Goal: Task Accomplishment & Management: Use online tool/utility

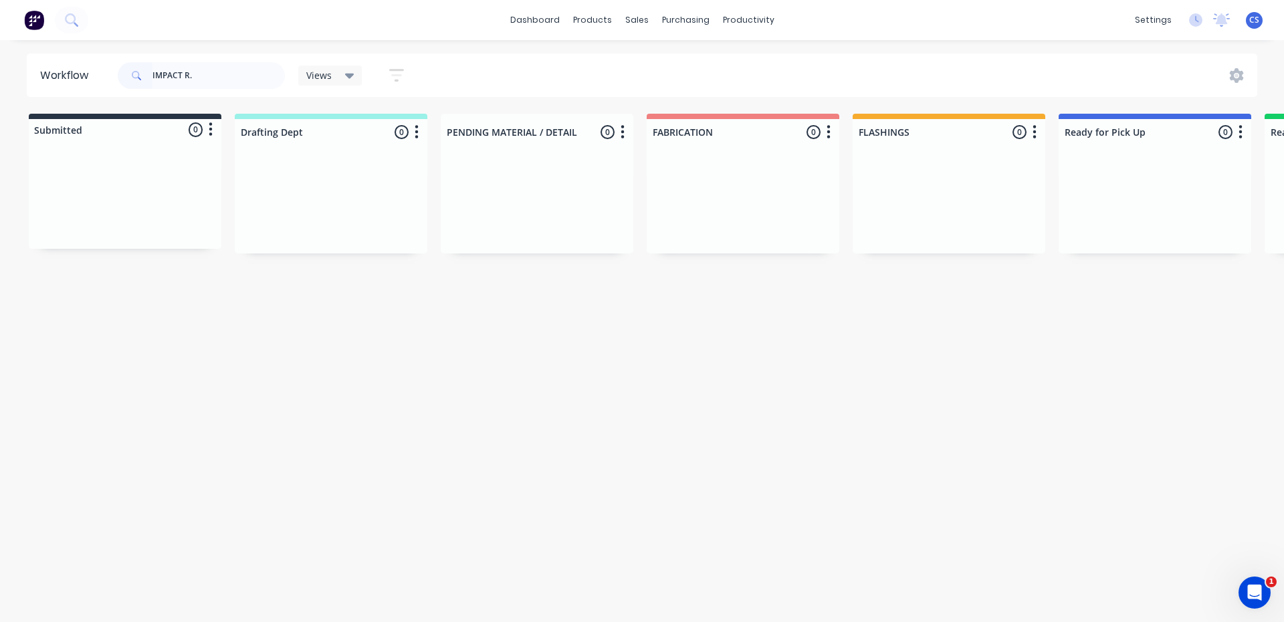
drag, startPoint x: 202, startPoint y: 72, endPoint x: 146, endPoint y: 72, distance: 56.2
click at [146, 72] on div "IMPACT R." at bounding box center [201, 75] width 167 height 27
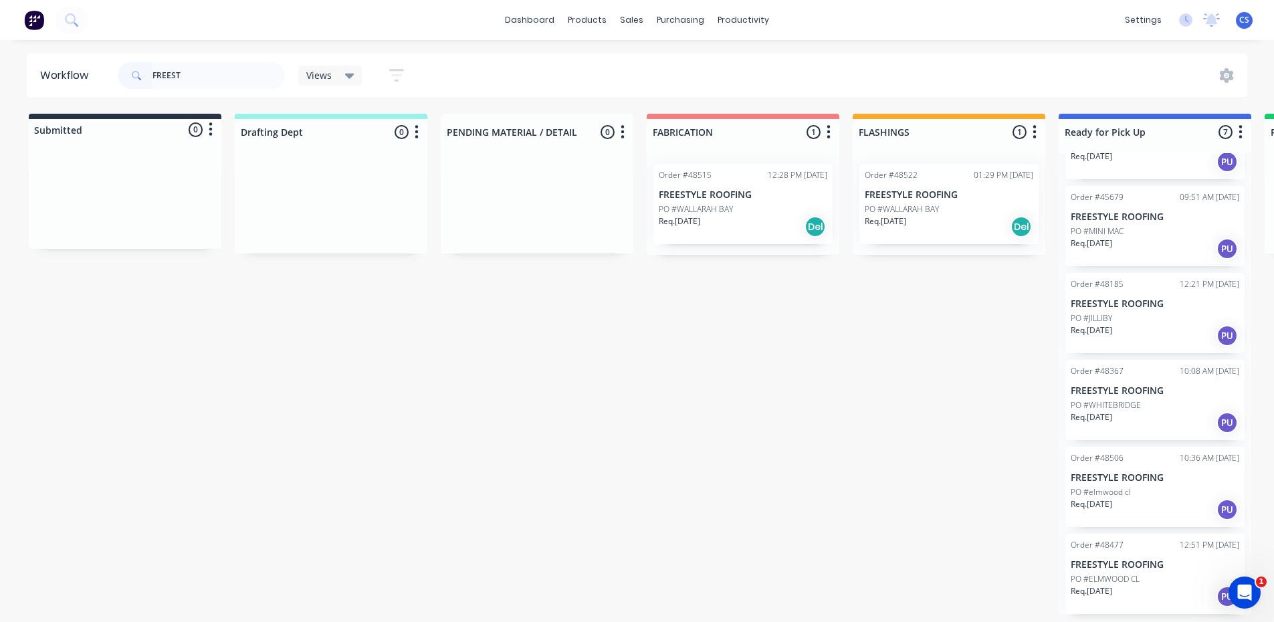
scroll to position [3, 0]
type input "FREEST"
click at [1108, 576] on p "PO #ELMWOOD CL" at bounding box center [1105, 579] width 69 height 12
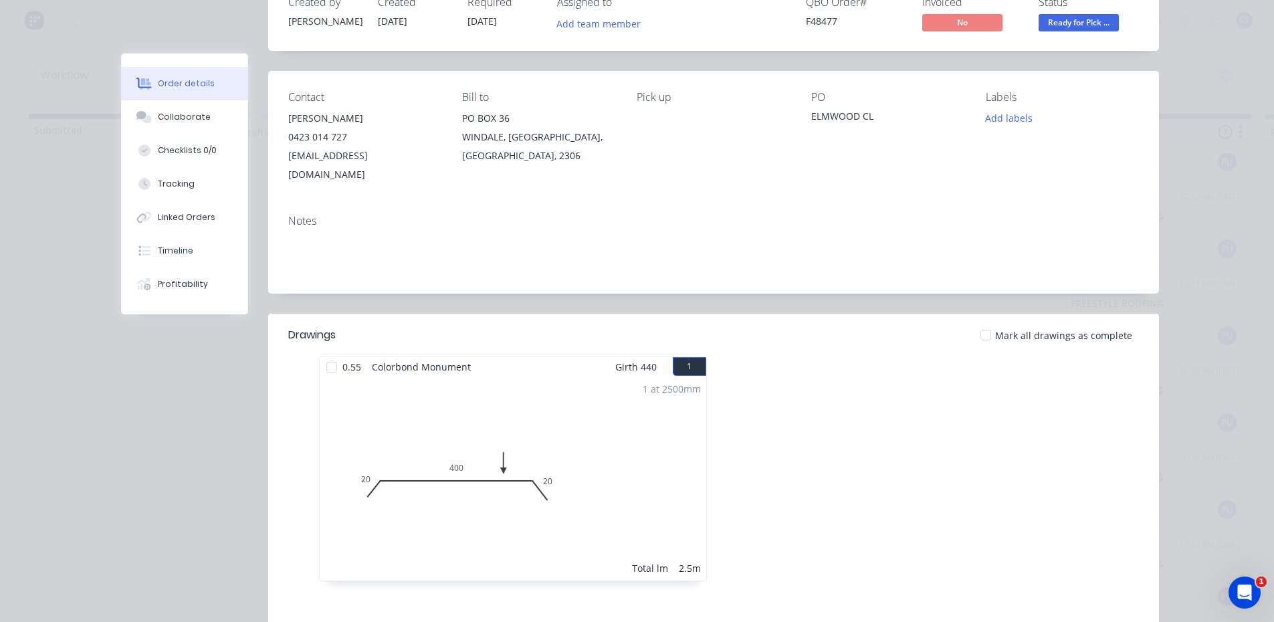
scroll to position [0, 0]
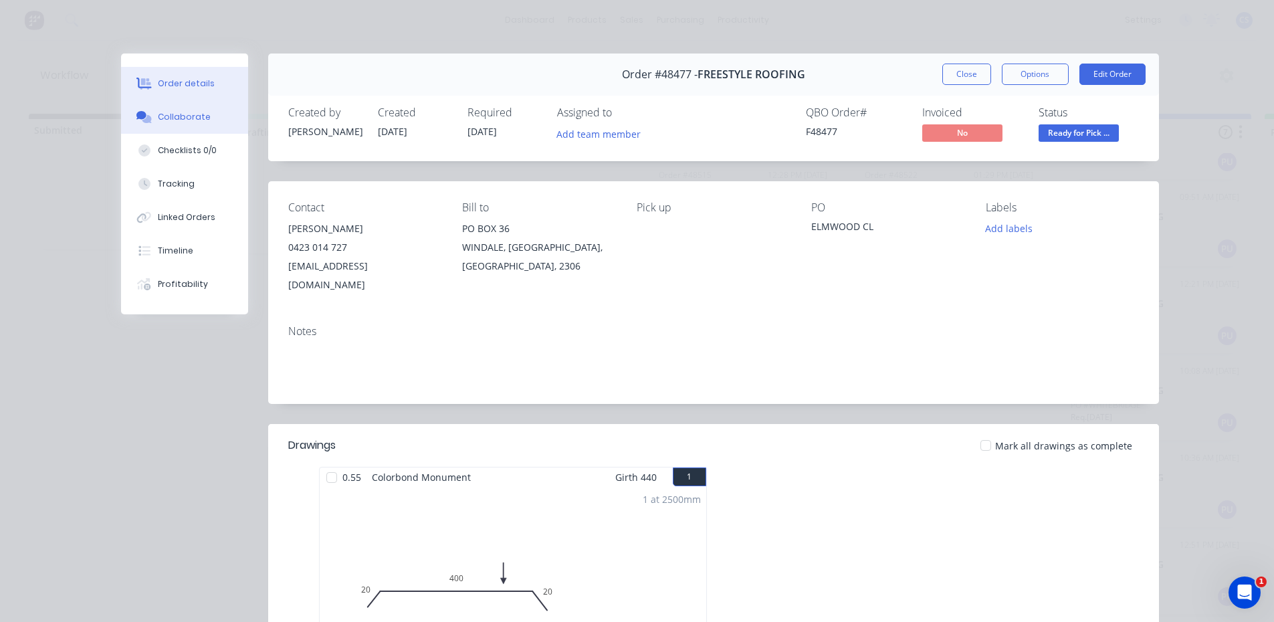
click at [187, 116] on div "Collaborate" at bounding box center [184, 117] width 53 height 12
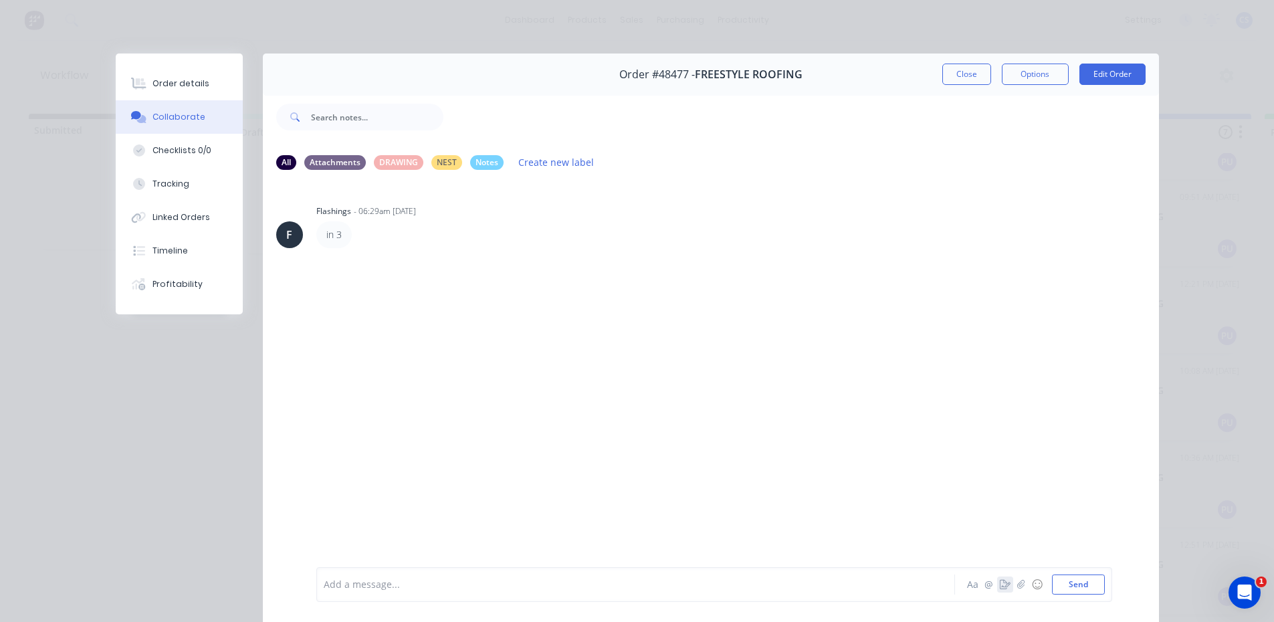
click at [1002, 584] on icon "button" at bounding box center [1005, 584] width 11 height 9
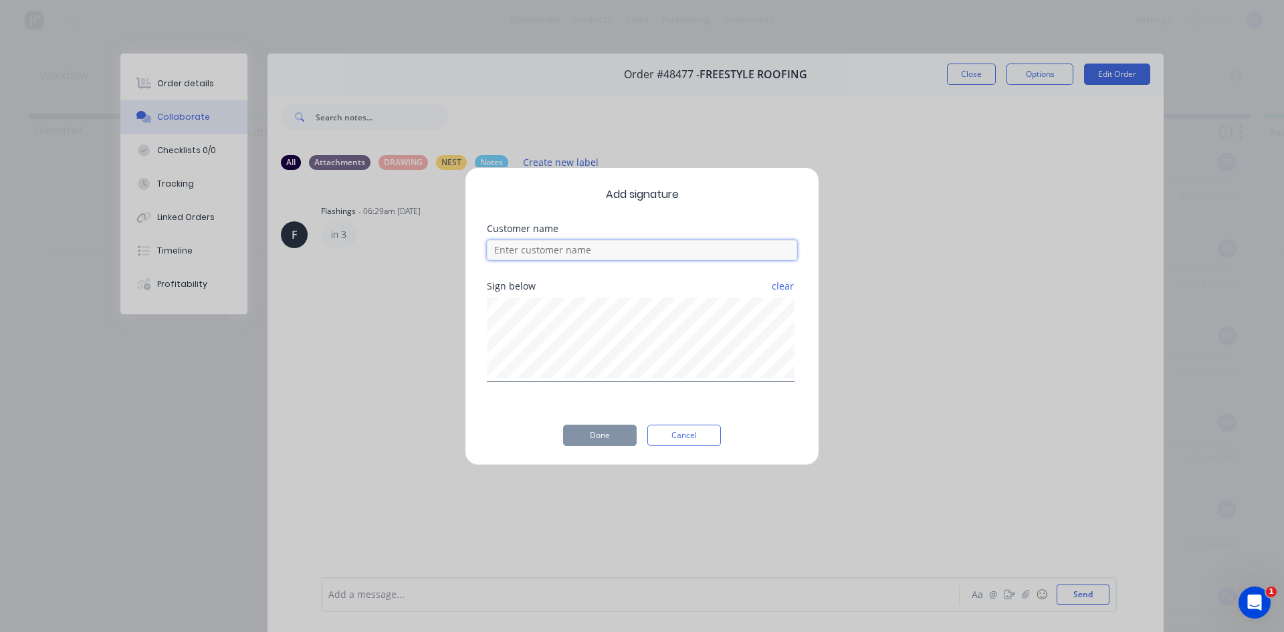
click at [641, 250] on input at bounding box center [642, 250] width 310 height 20
type input "[PERSON_NAME]"
click at [594, 435] on button "Done" at bounding box center [600, 435] width 74 height 21
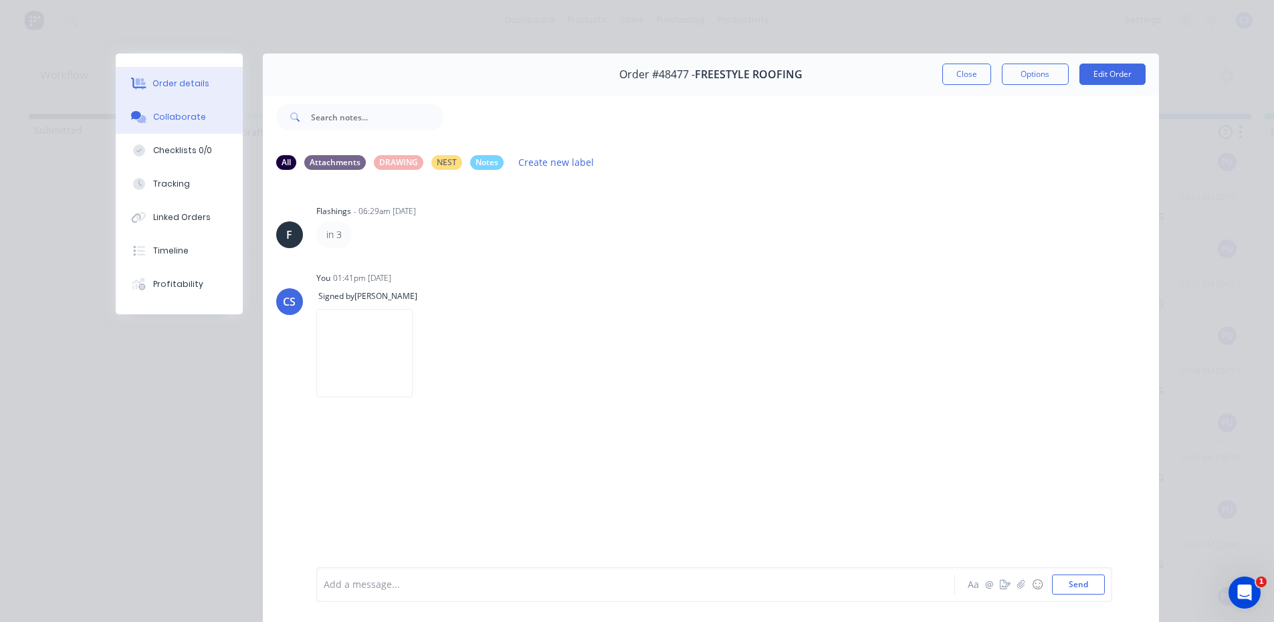
click at [226, 70] on button "Order details" at bounding box center [179, 83] width 127 height 33
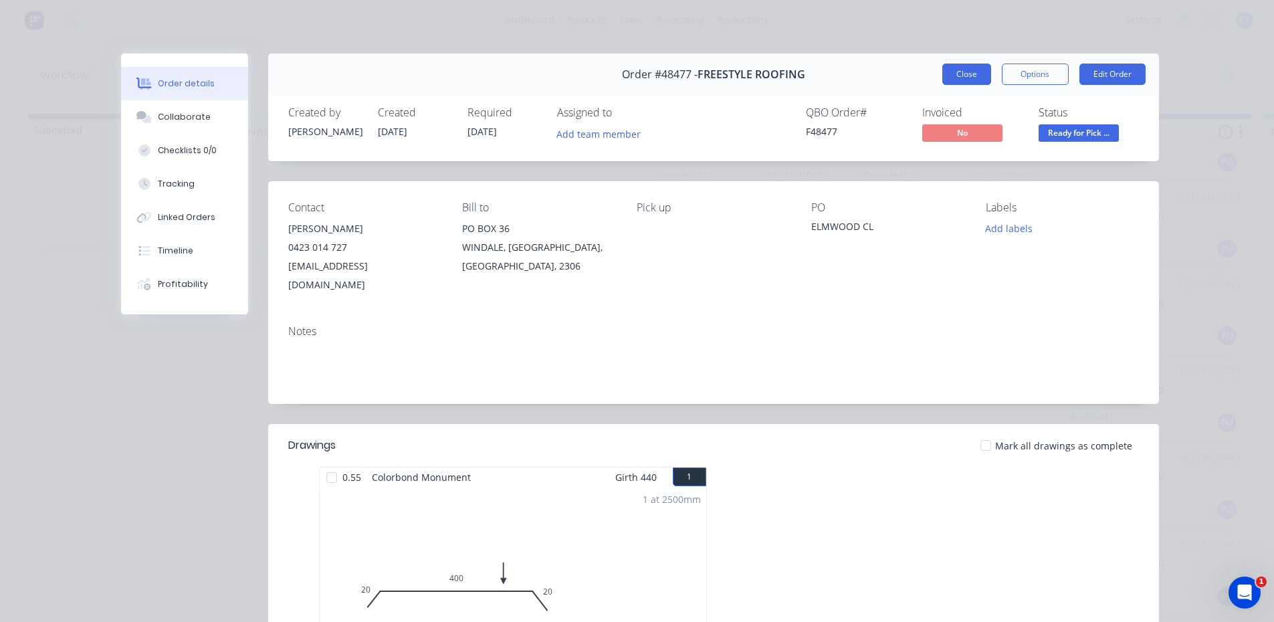
click at [958, 70] on button "Close" at bounding box center [966, 74] width 49 height 21
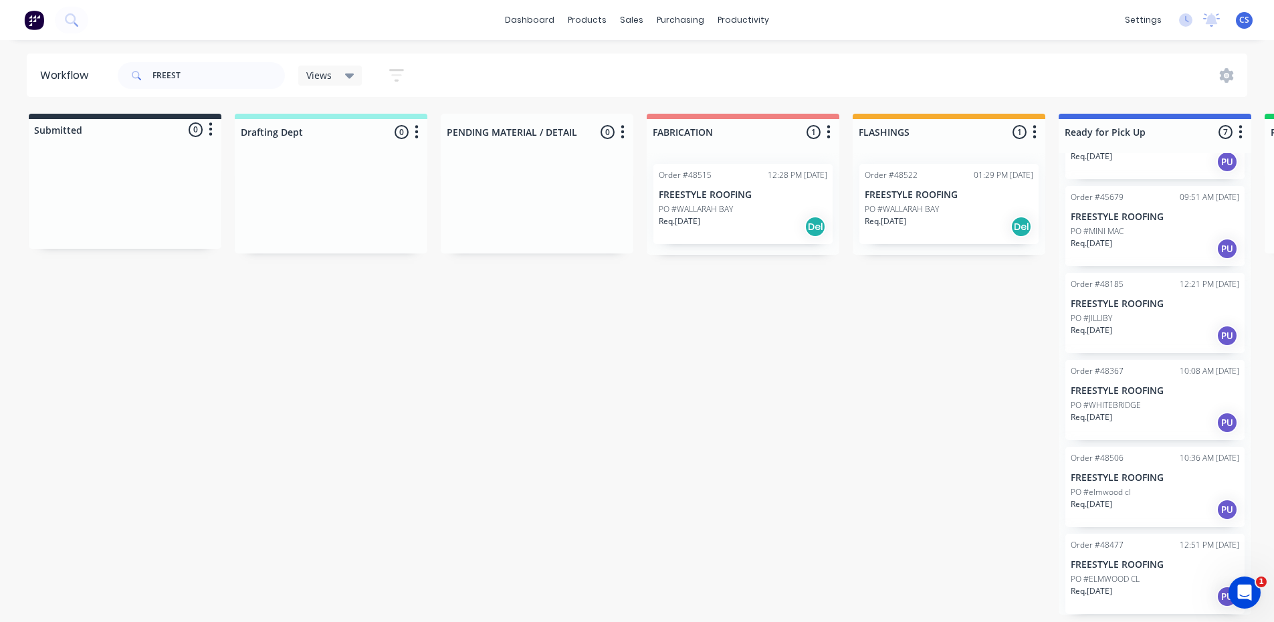
click at [1135, 510] on div "Req. [DATE] PU" at bounding box center [1155, 509] width 169 height 23
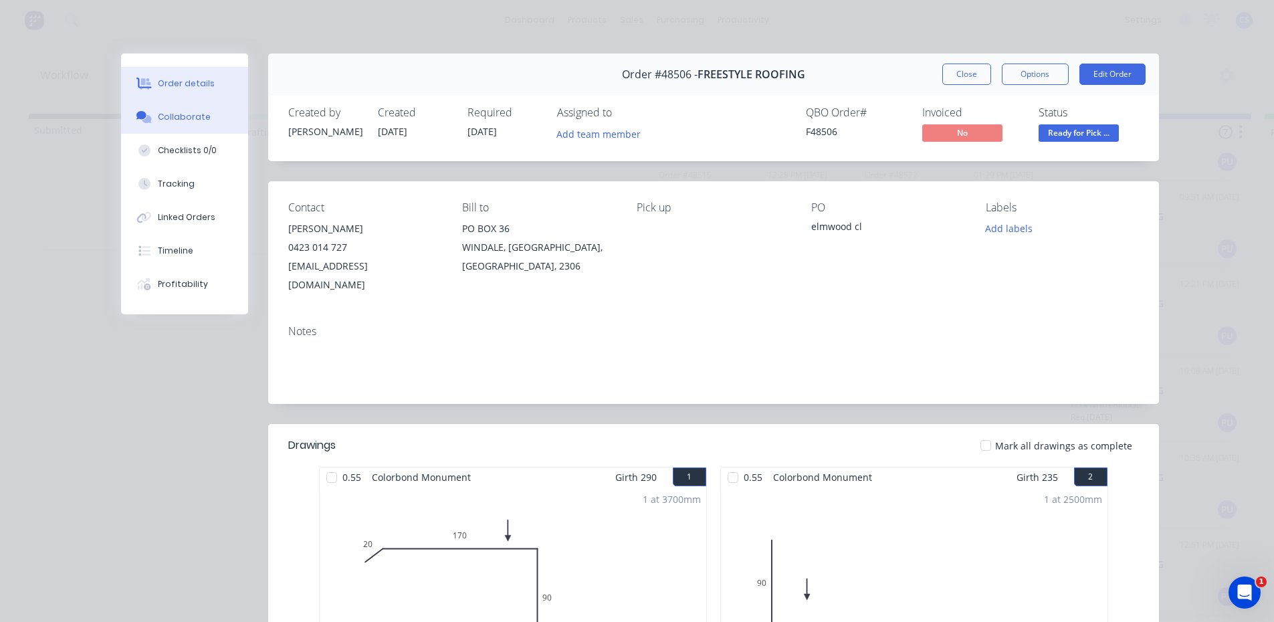
click at [194, 118] on div "Collaborate" at bounding box center [184, 117] width 53 height 12
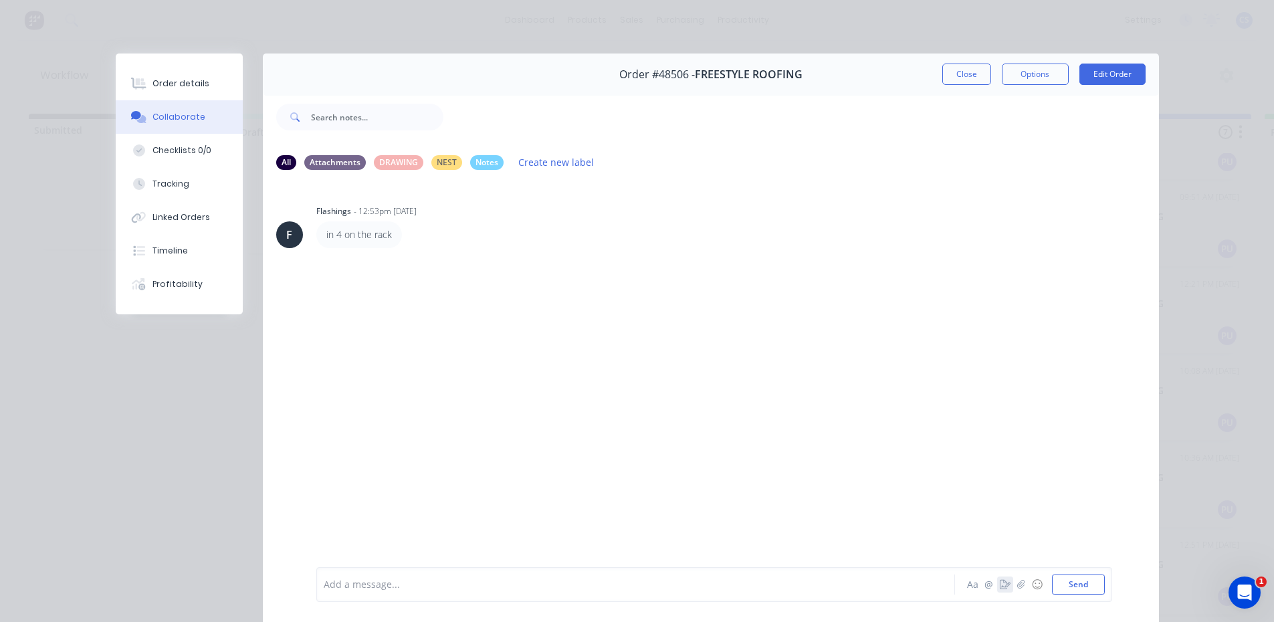
click at [1000, 584] on icon "button" at bounding box center [1005, 584] width 11 height 9
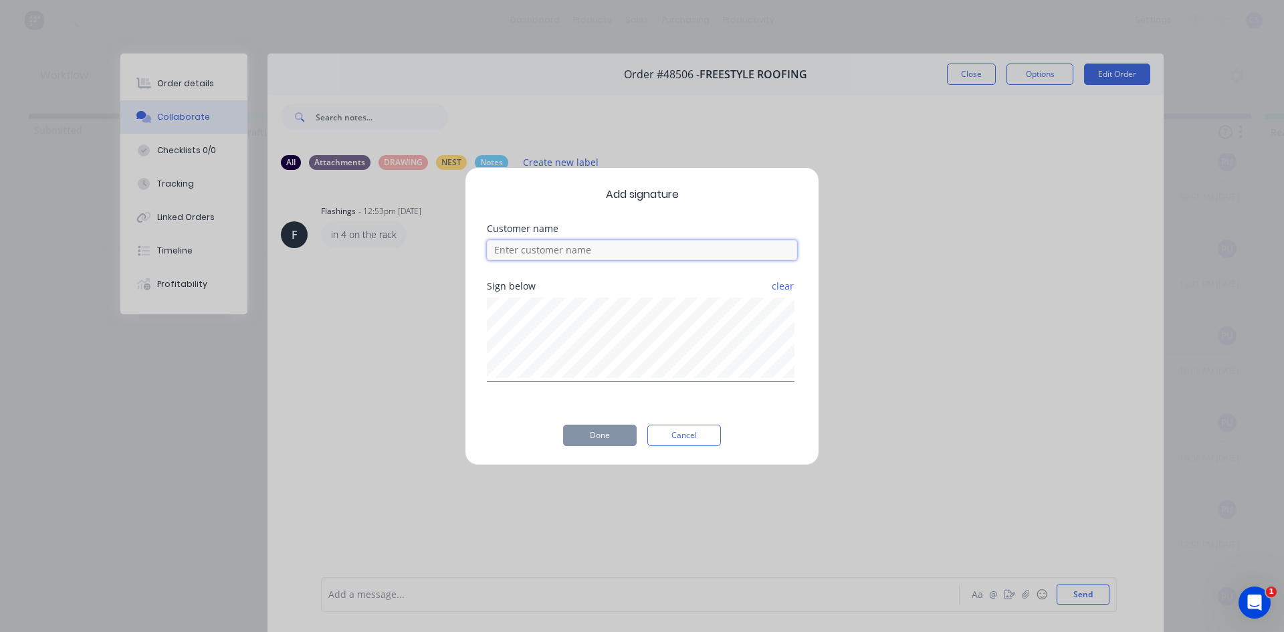
click at [524, 249] on input at bounding box center [642, 250] width 310 height 20
type input "[PERSON_NAME]"
click at [583, 435] on button "Done" at bounding box center [600, 435] width 74 height 21
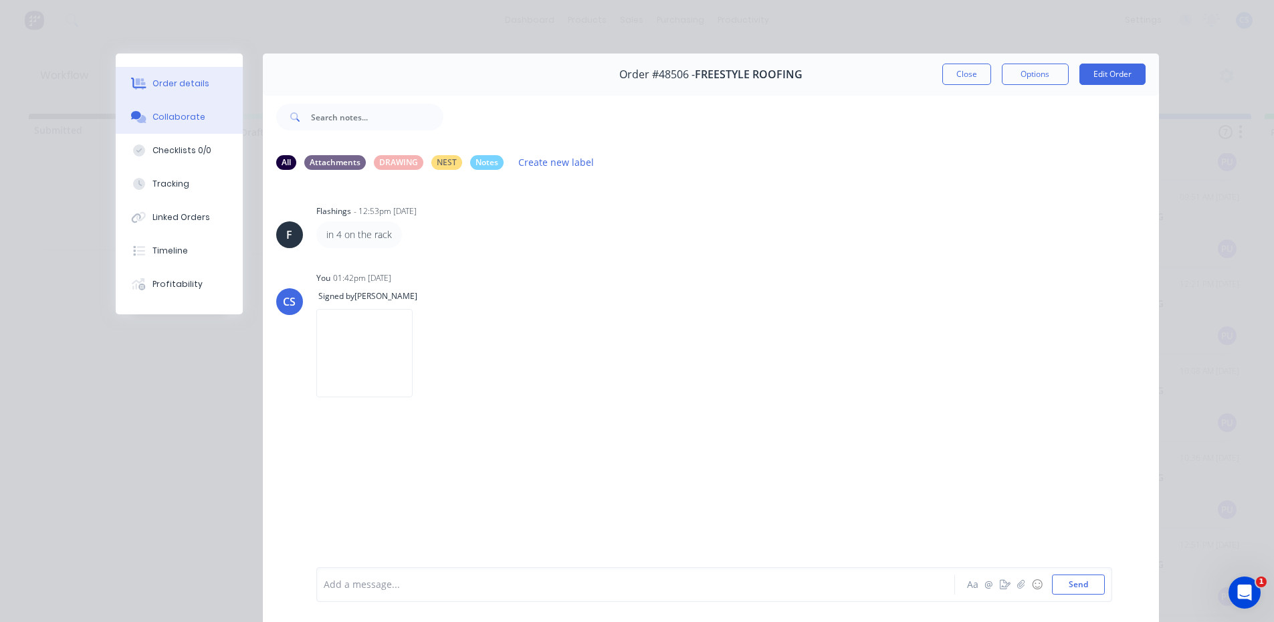
click at [197, 83] on div "Order details" at bounding box center [180, 84] width 57 height 12
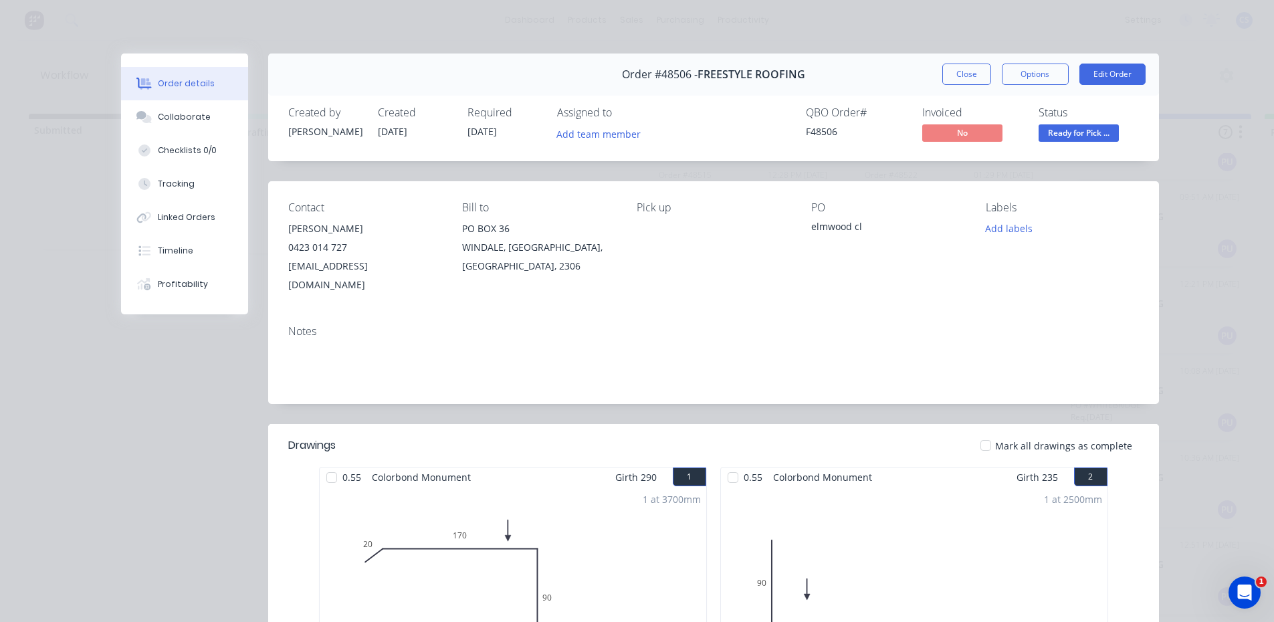
click at [1077, 134] on span "Ready for Pick ..." at bounding box center [1078, 132] width 80 height 17
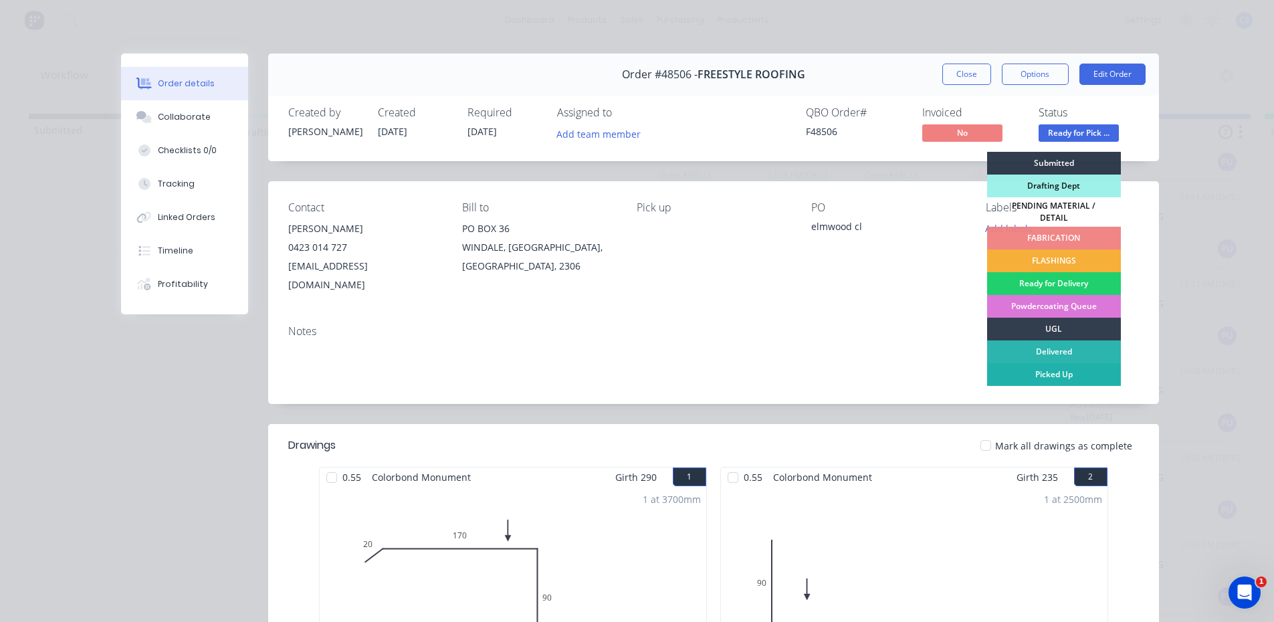
click at [1059, 372] on div "Picked Up" at bounding box center [1054, 374] width 134 height 23
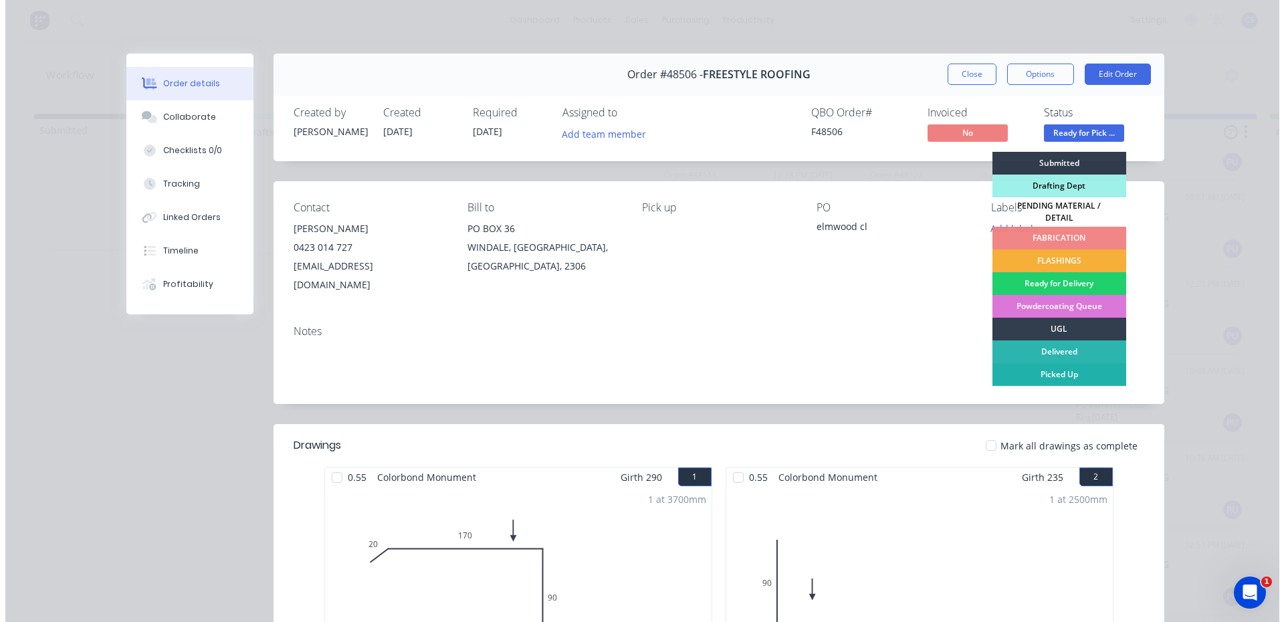
scroll to position [65, 0]
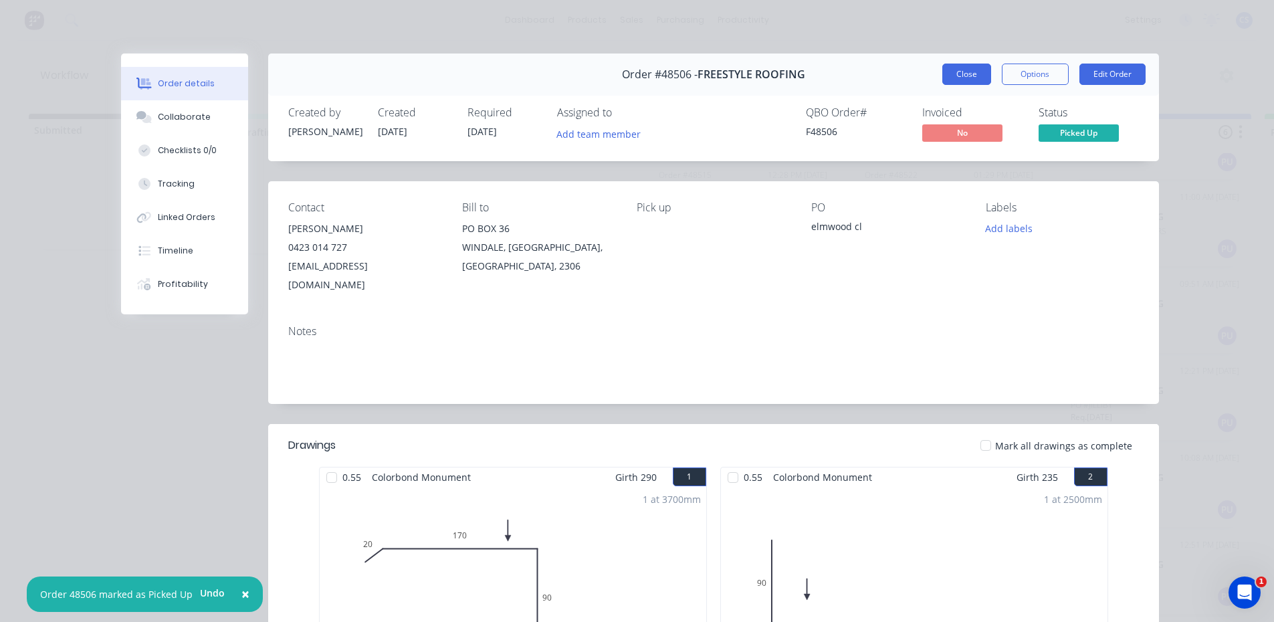
click at [947, 68] on button "Close" at bounding box center [966, 74] width 49 height 21
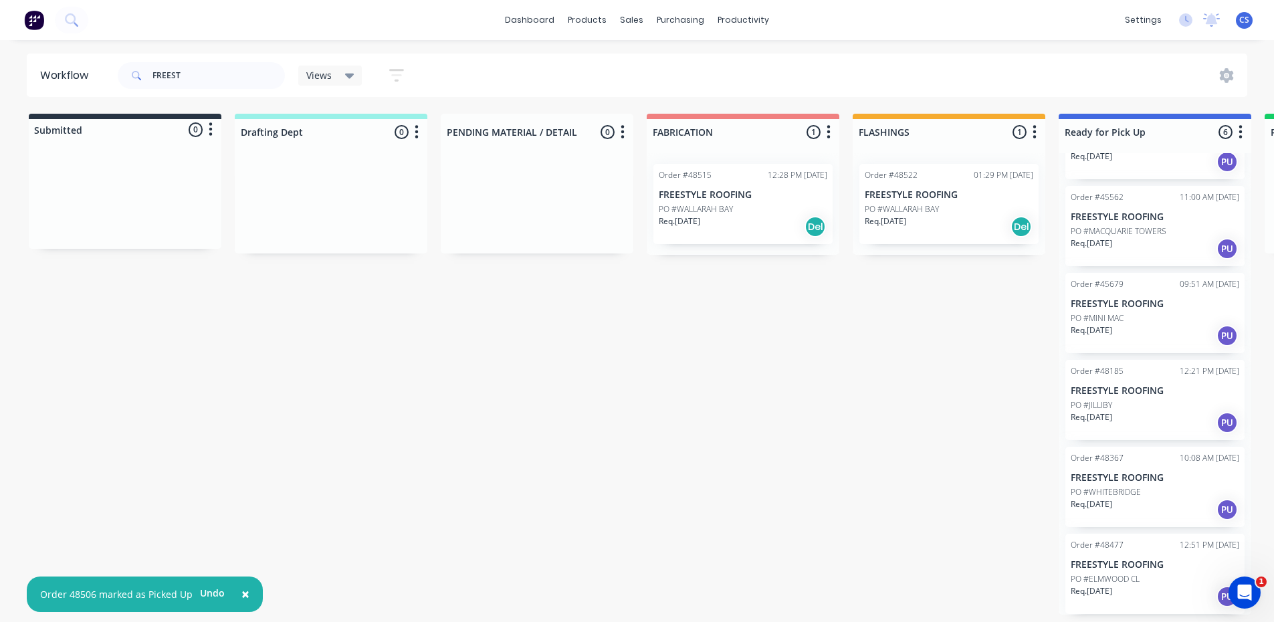
click at [1134, 573] on p "PO #ELMWOOD CL" at bounding box center [1105, 579] width 69 height 12
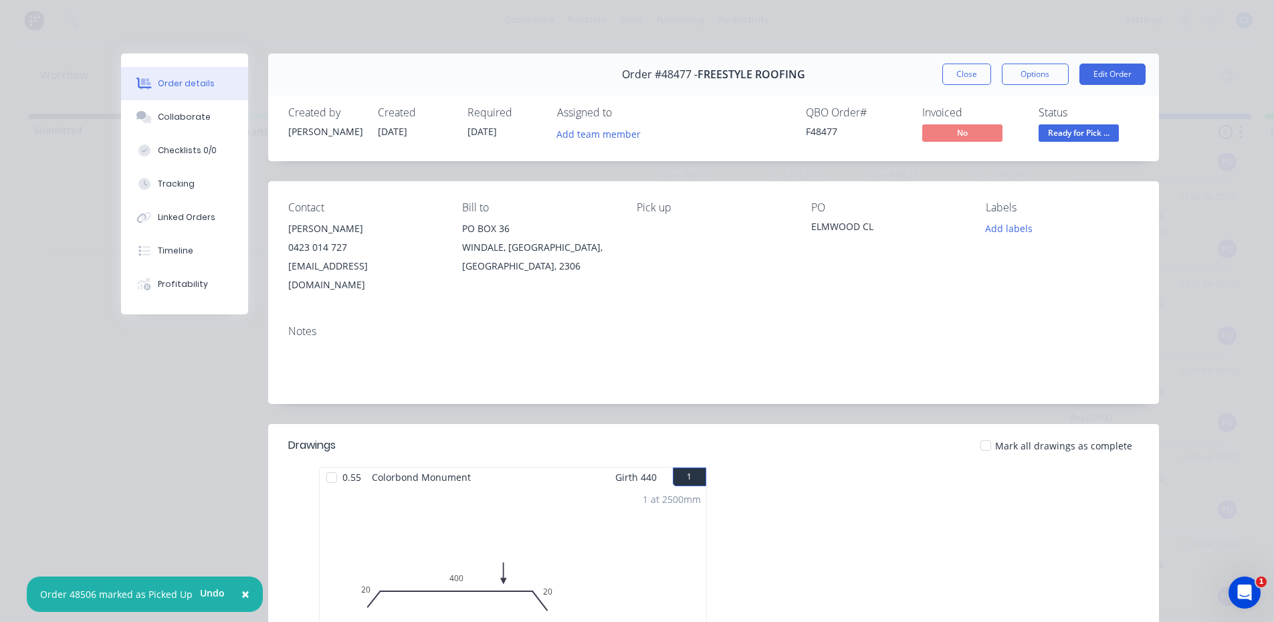
click at [1065, 130] on span "Ready for Pick ..." at bounding box center [1078, 132] width 80 height 17
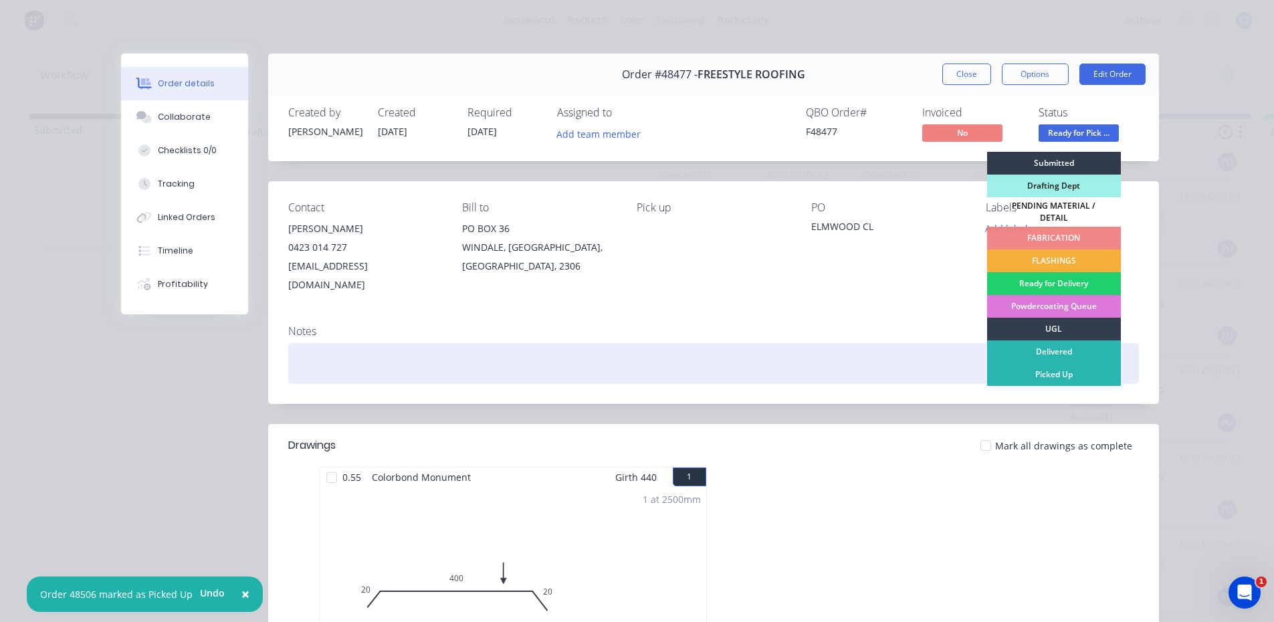
click at [1069, 370] on div "Picked Up" at bounding box center [1054, 374] width 134 height 23
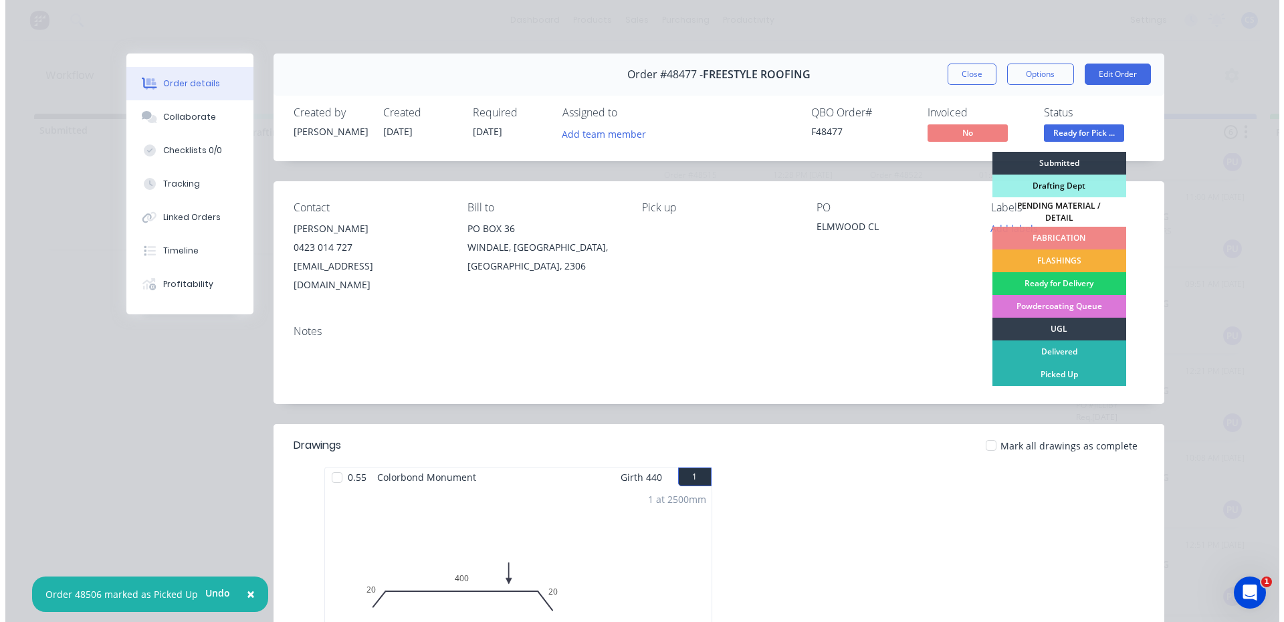
scroll to position [0, 0]
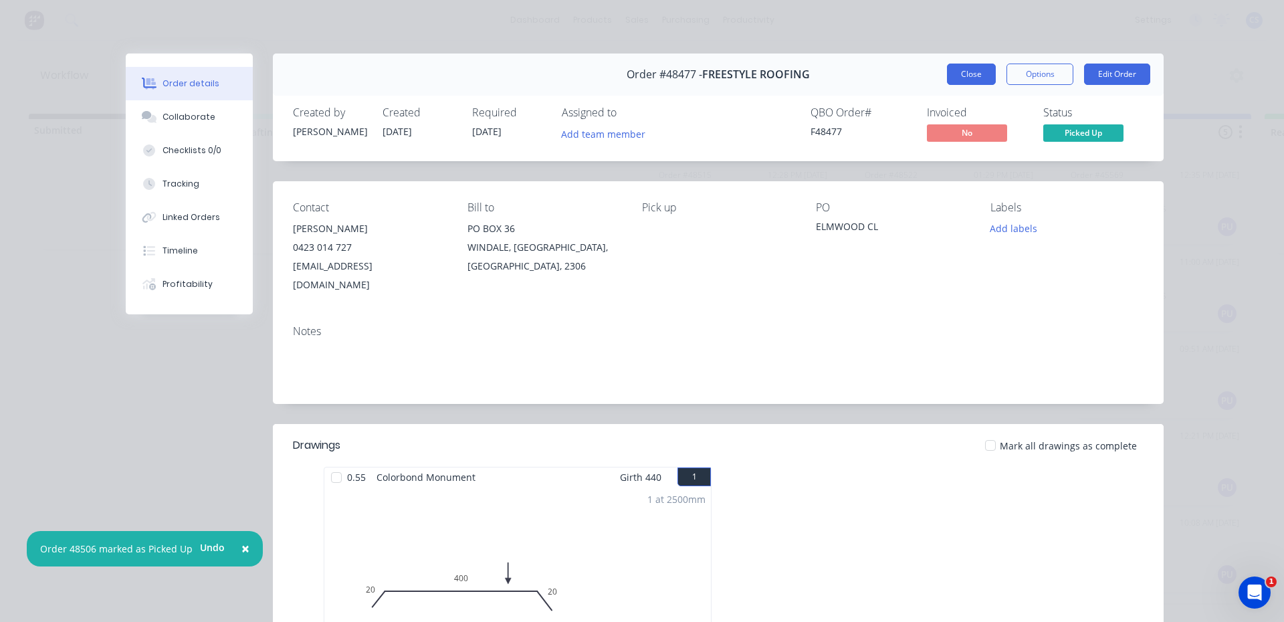
click at [977, 76] on button "Close" at bounding box center [971, 74] width 49 height 21
